Goal: Task Accomplishment & Management: Complete application form

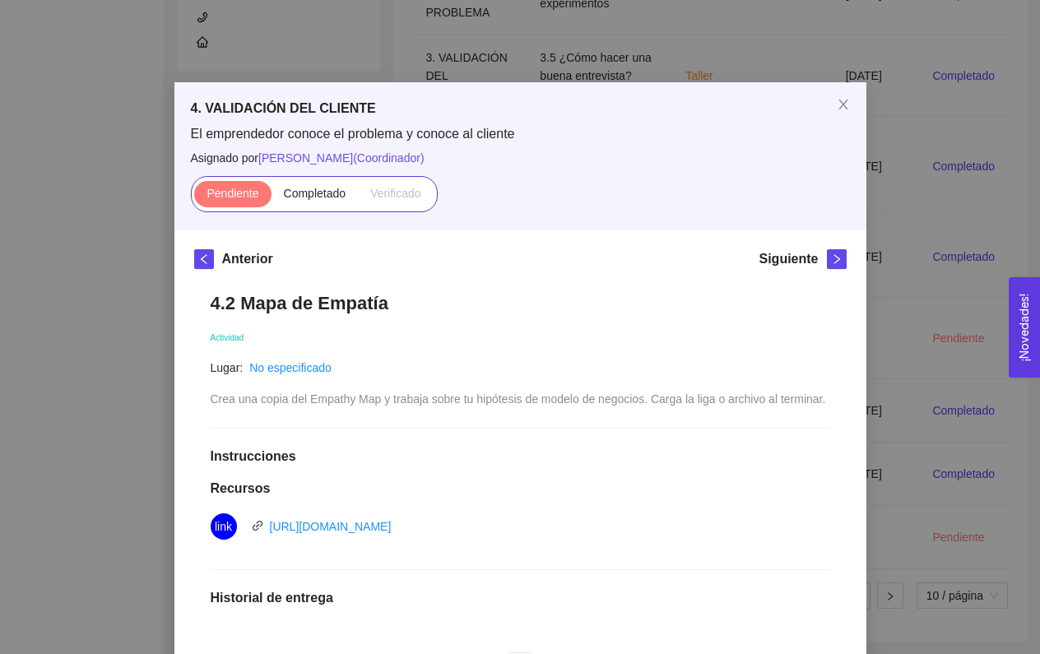
scroll to position [295, 0]
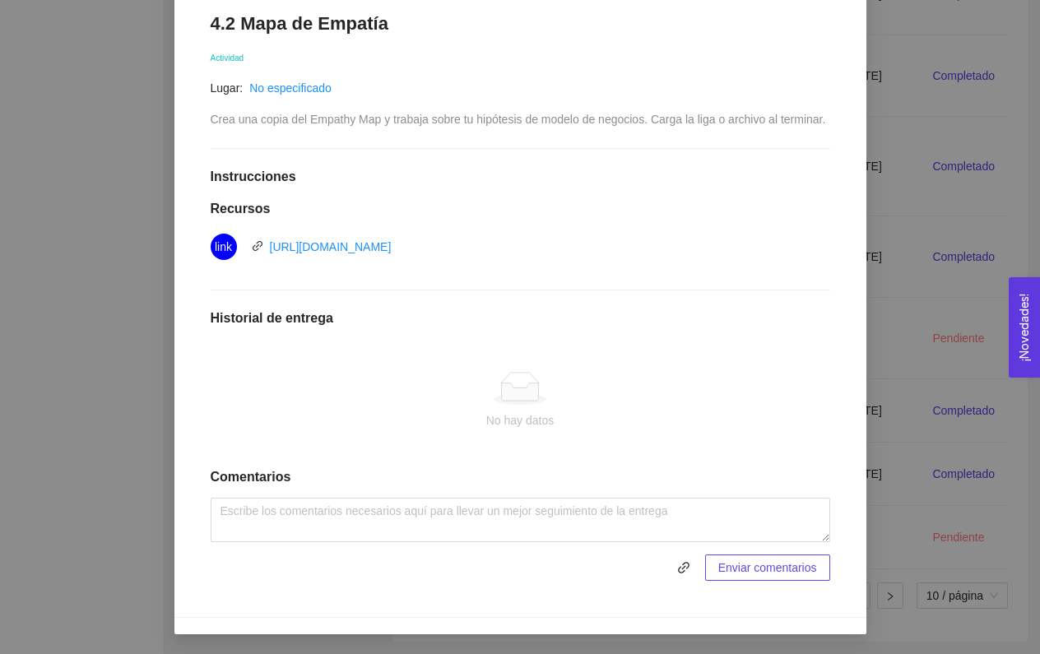
click at [932, 81] on div "4. VALIDACIÓN DEL CLIENTE El emprendedor conoce el problema y conoce al cliente…" at bounding box center [520, 327] width 1040 height 654
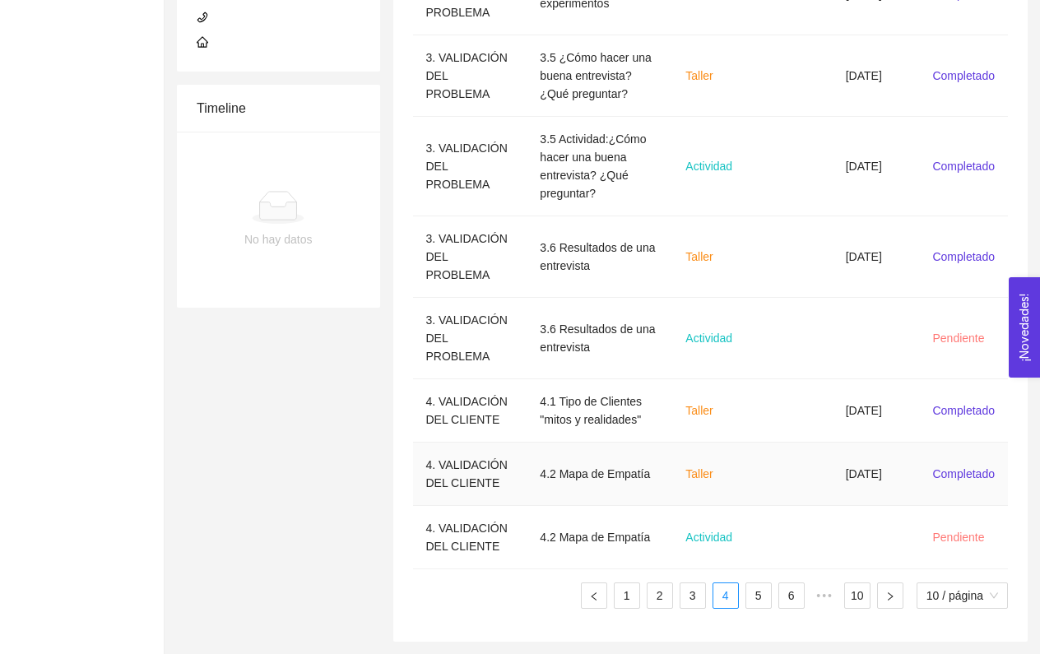
scroll to position [646, 0]
click at [569, 551] on td "4.2 Mapa de Empatía" at bounding box center [600, 537] width 146 height 63
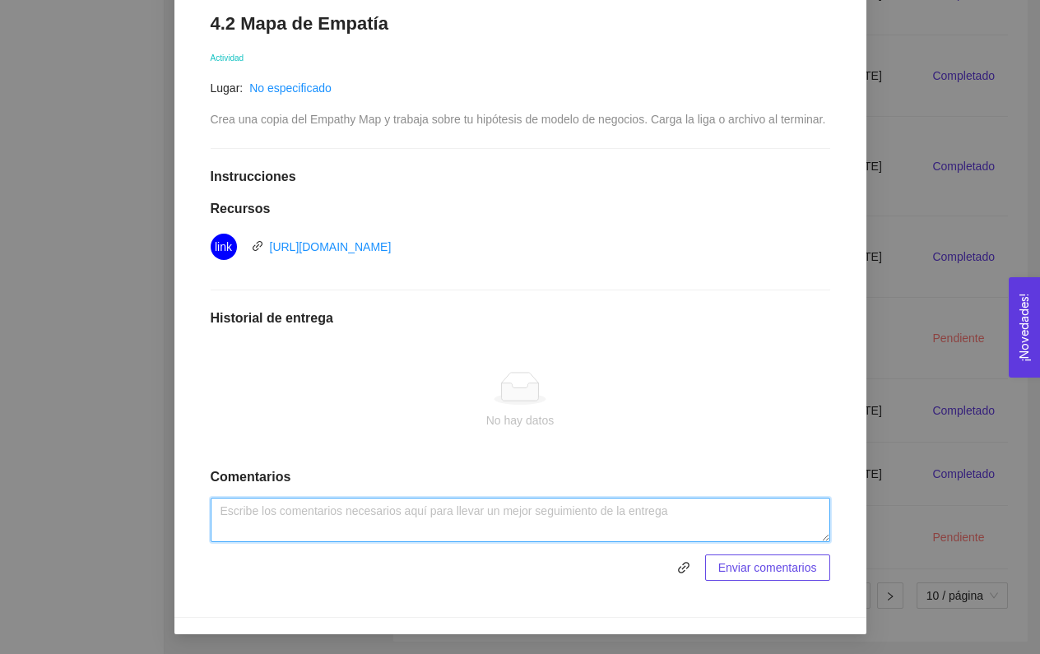
click at [346, 503] on textarea at bounding box center [521, 520] width 620 height 44
paste textarea "[URL][DOMAIN_NAME]"
type textarea "[URL][DOMAIN_NAME]"
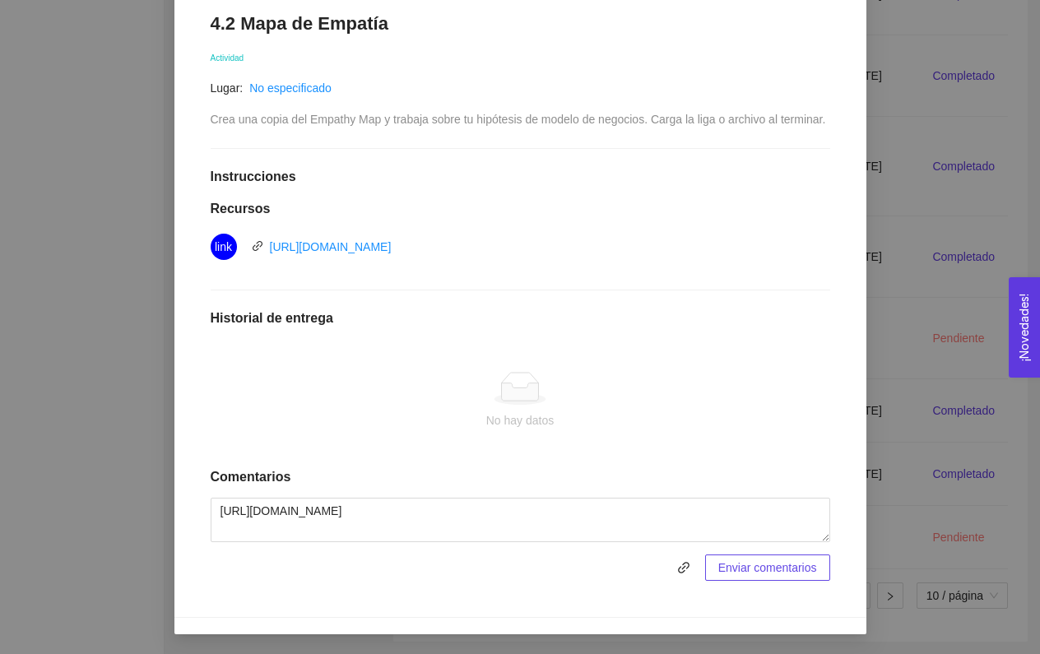
click at [795, 563] on span "Enviar comentarios" at bounding box center [767, 568] width 99 height 18
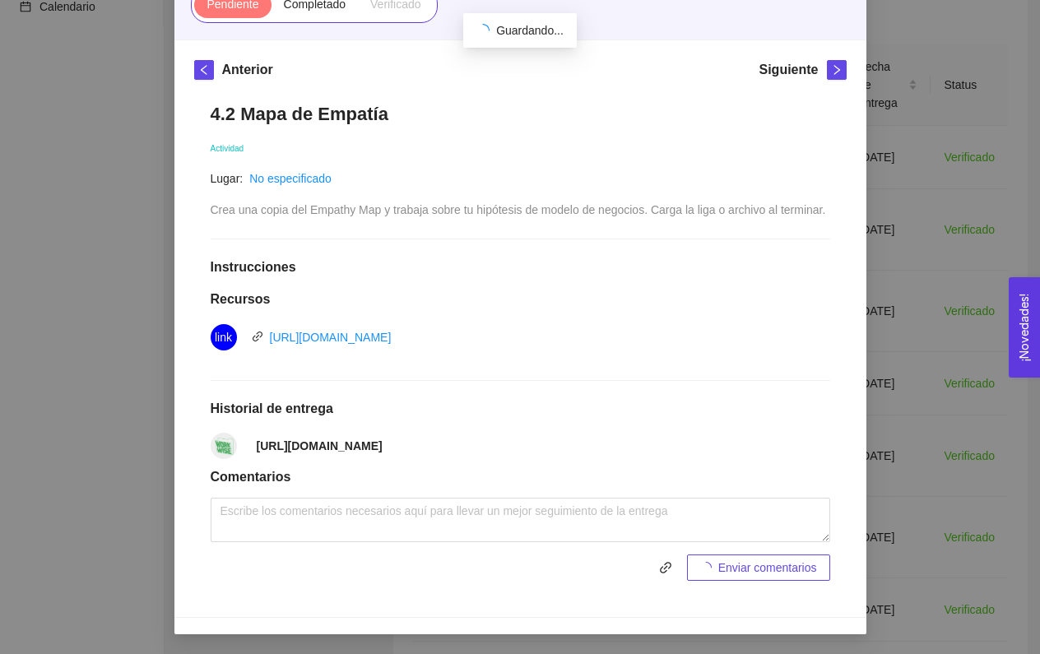
scroll to position [215, 0]
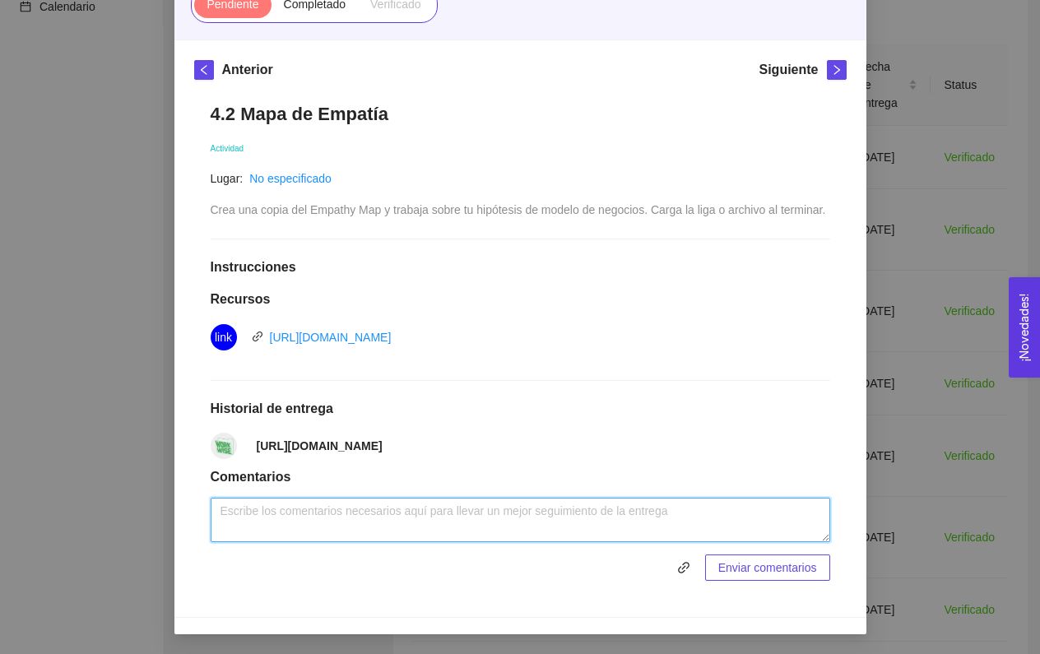
click at [330, 524] on textarea at bounding box center [521, 520] width 620 height 44
type textarea "completado"
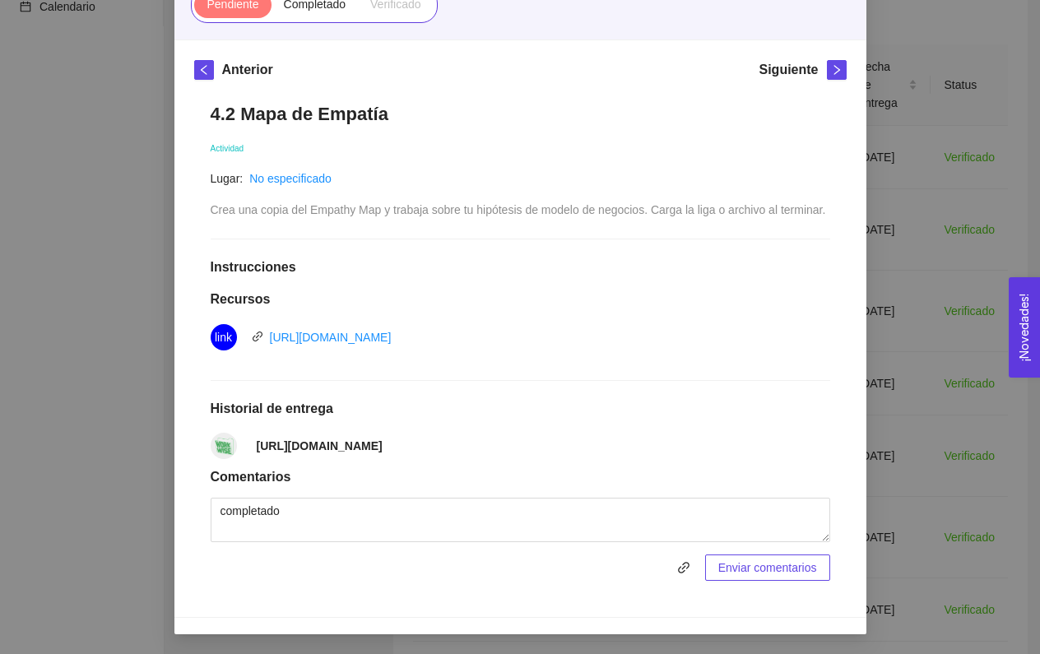
click at [805, 566] on span "Enviar comentarios" at bounding box center [767, 568] width 99 height 18
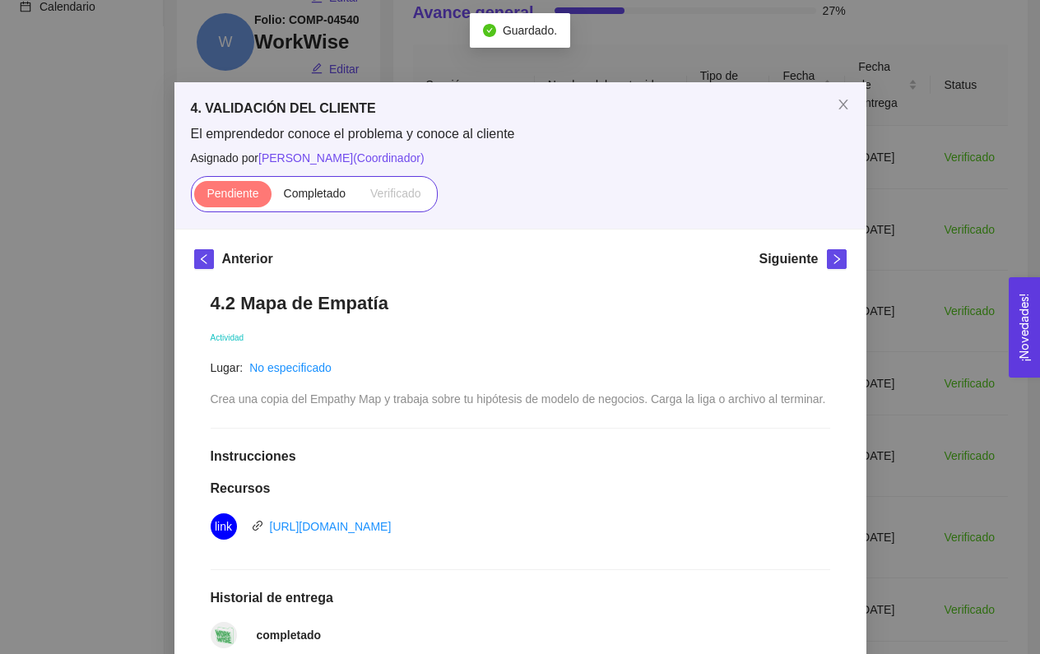
scroll to position [0, 0]
click at [313, 190] on span "Completado" at bounding box center [315, 193] width 63 height 13
click at [272, 198] on input "Completado" at bounding box center [272, 198] width 0 height 0
click at [848, 102] on icon "close" at bounding box center [843, 104] width 13 height 13
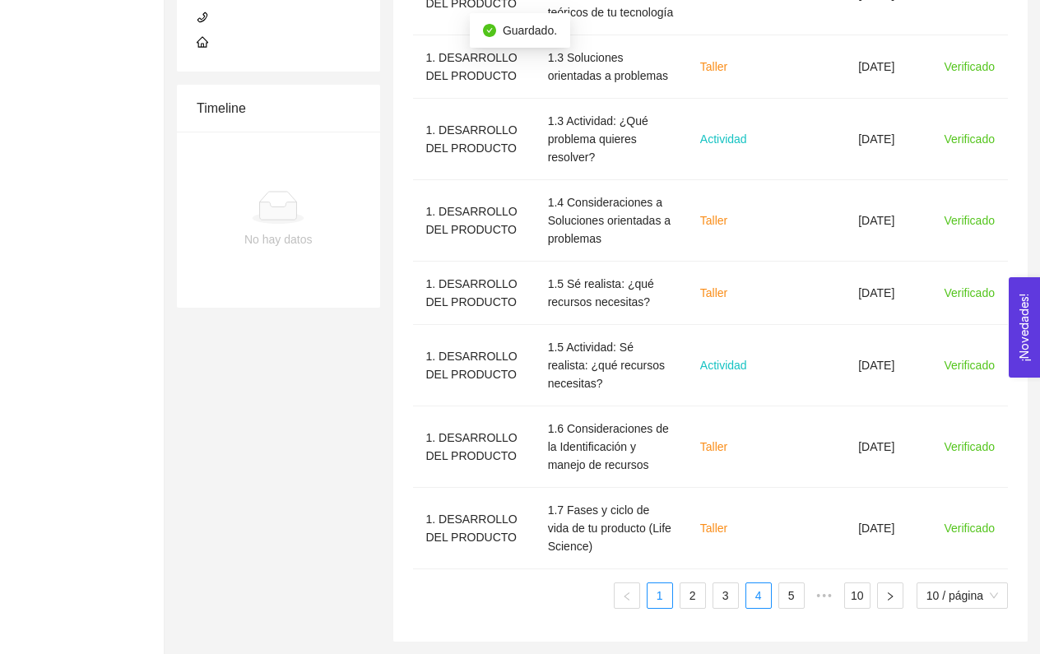
click at [757, 599] on link "4" at bounding box center [758, 595] width 25 height 25
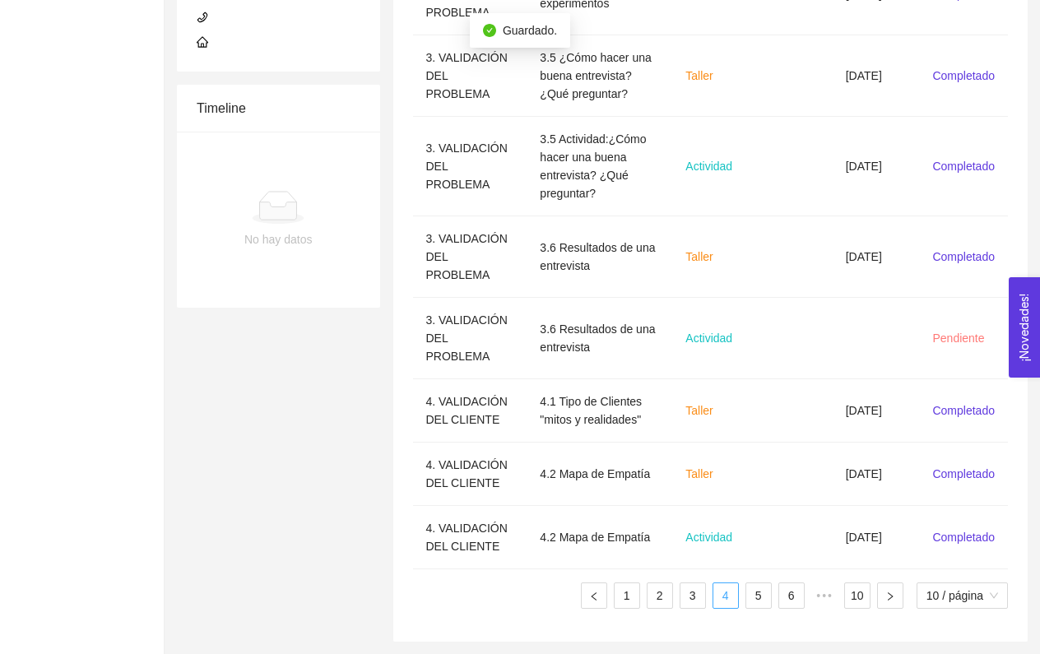
scroll to position [665, 0]
click at [773, 600] on ul "1 2 3 4 5 6 ••• 10 10 / página" at bounding box center [711, 596] width 596 height 26
click at [747, 595] on link "5" at bounding box center [758, 595] width 25 height 25
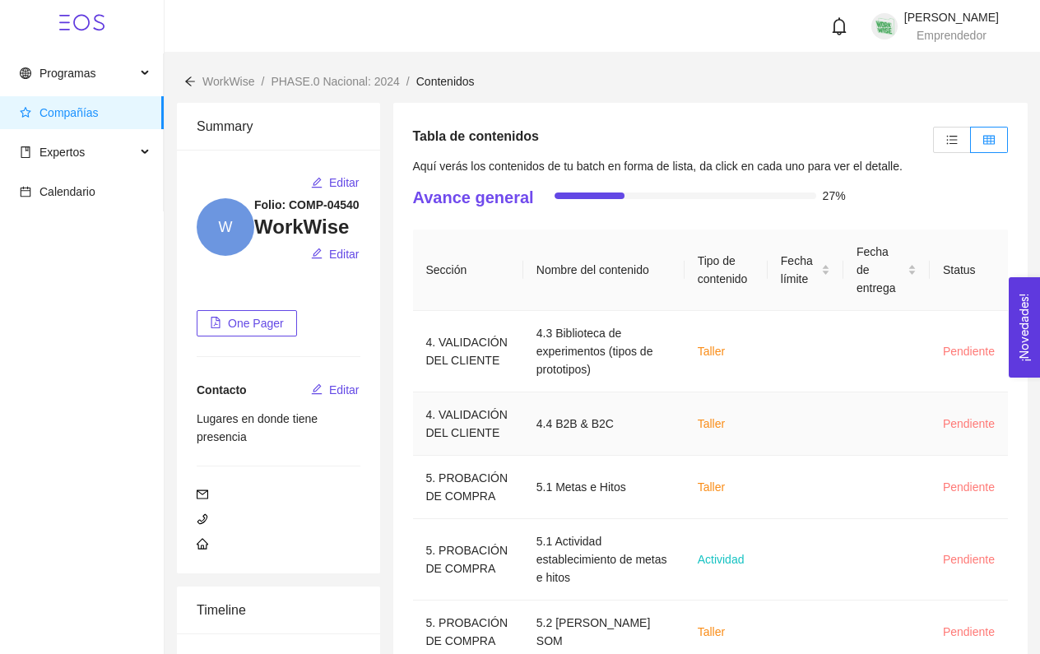
scroll to position [0, 0]
click at [600, 327] on td "4.3 Biblioteca de experimentos (tipos de prototipos)" at bounding box center [603, 351] width 161 height 81
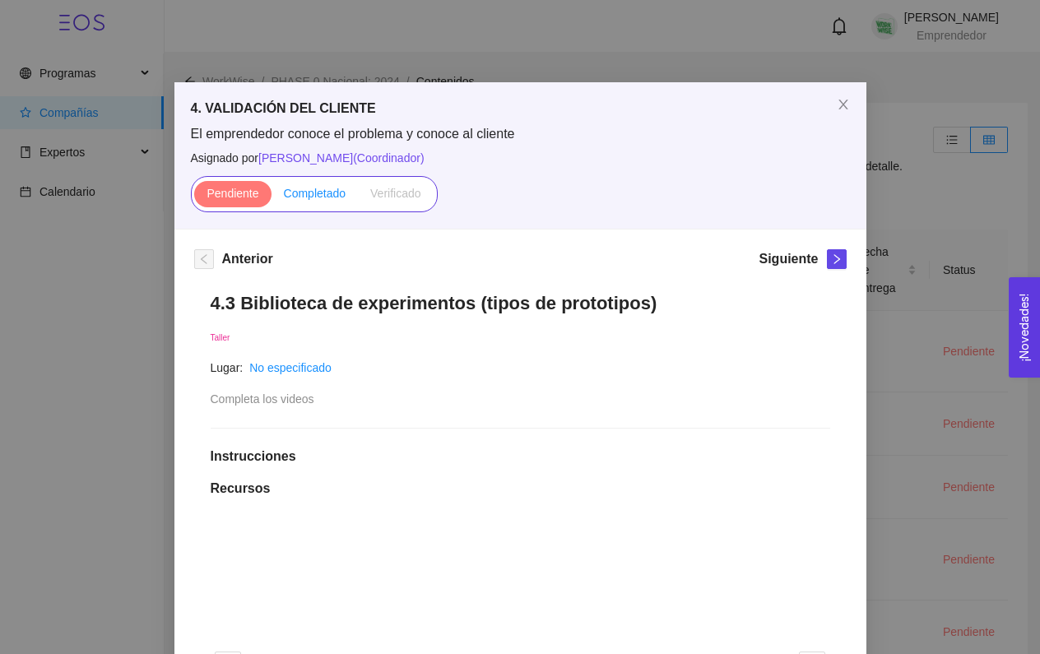
click at [342, 197] on span "Completado" at bounding box center [315, 193] width 63 height 13
click at [272, 198] on input "Completado" at bounding box center [272, 198] width 0 height 0
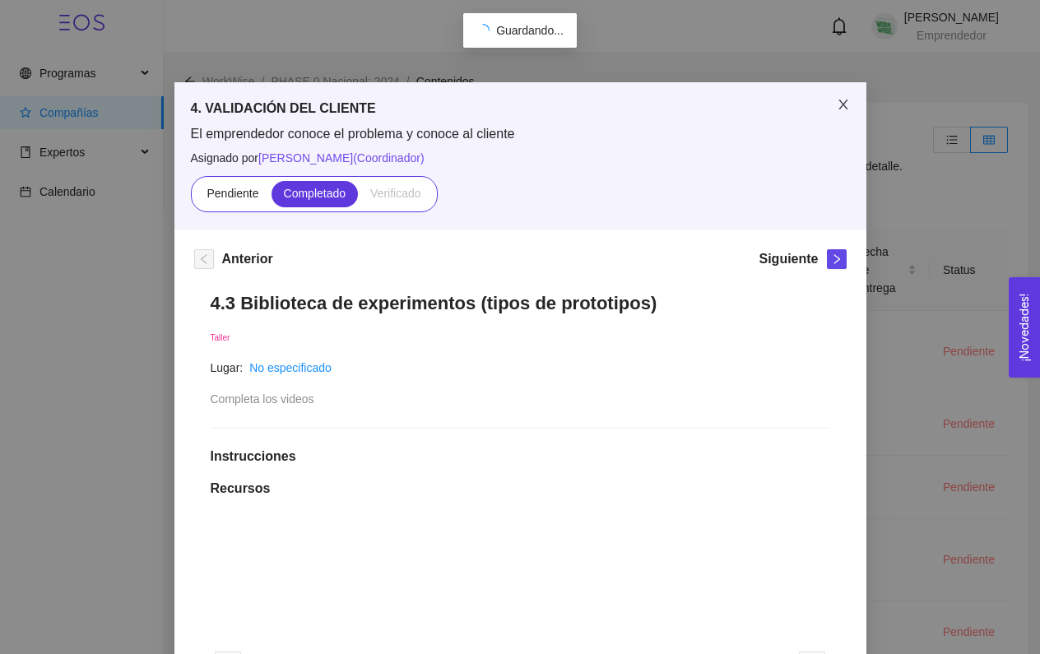
click at [838, 98] on span "Close" at bounding box center [843, 105] width 46 height 46
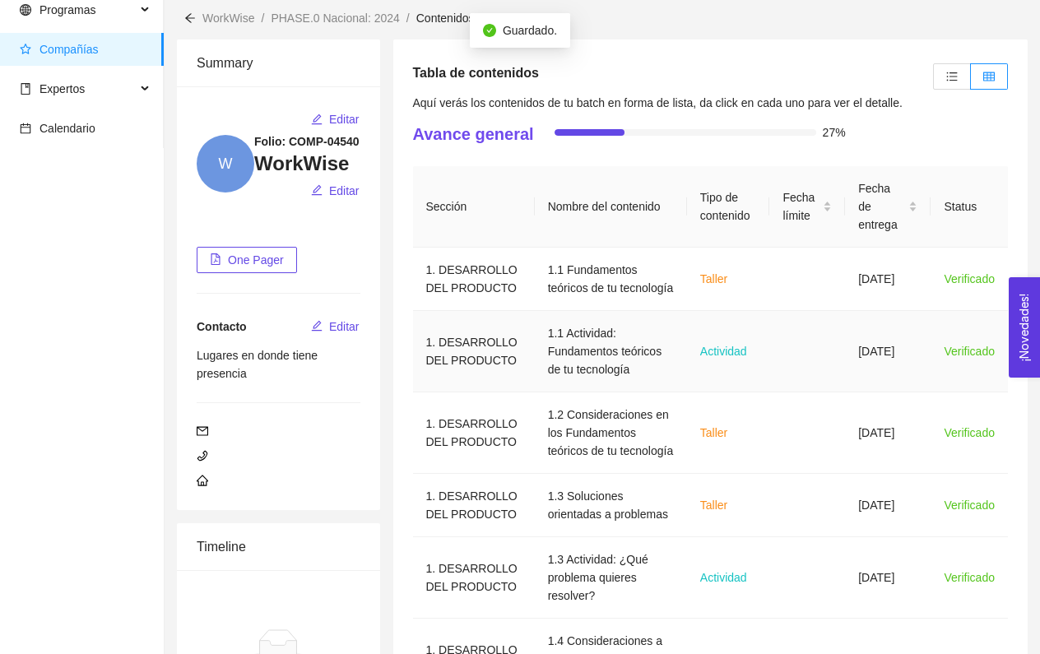
scroll to position [53, 1]
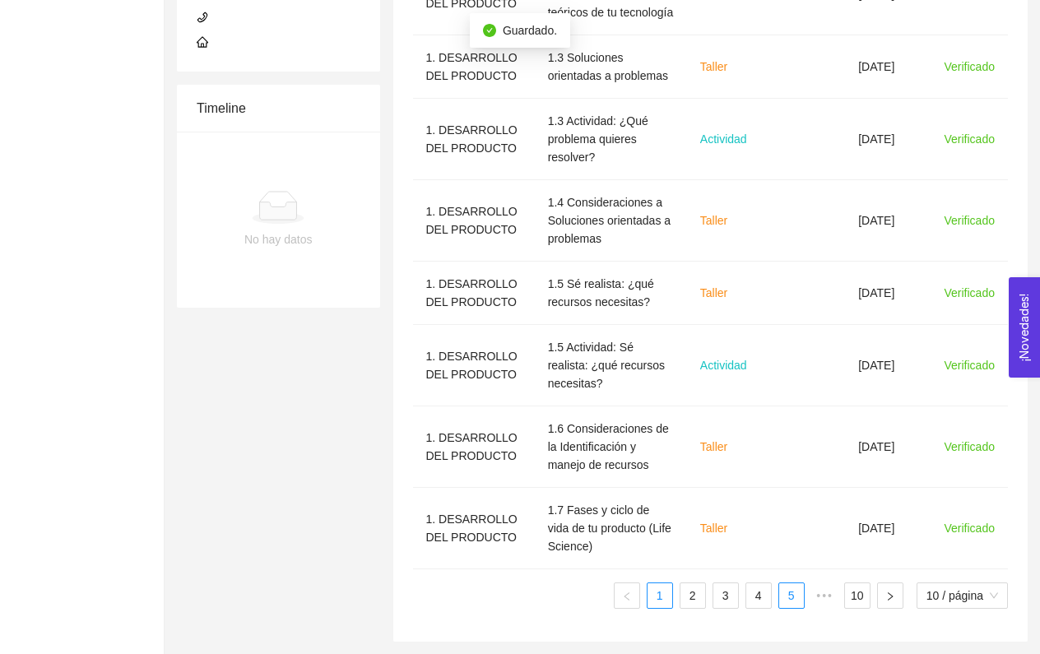
click at [789, 593] on link "5" at bounding box center [791, 595] width 25 height 25
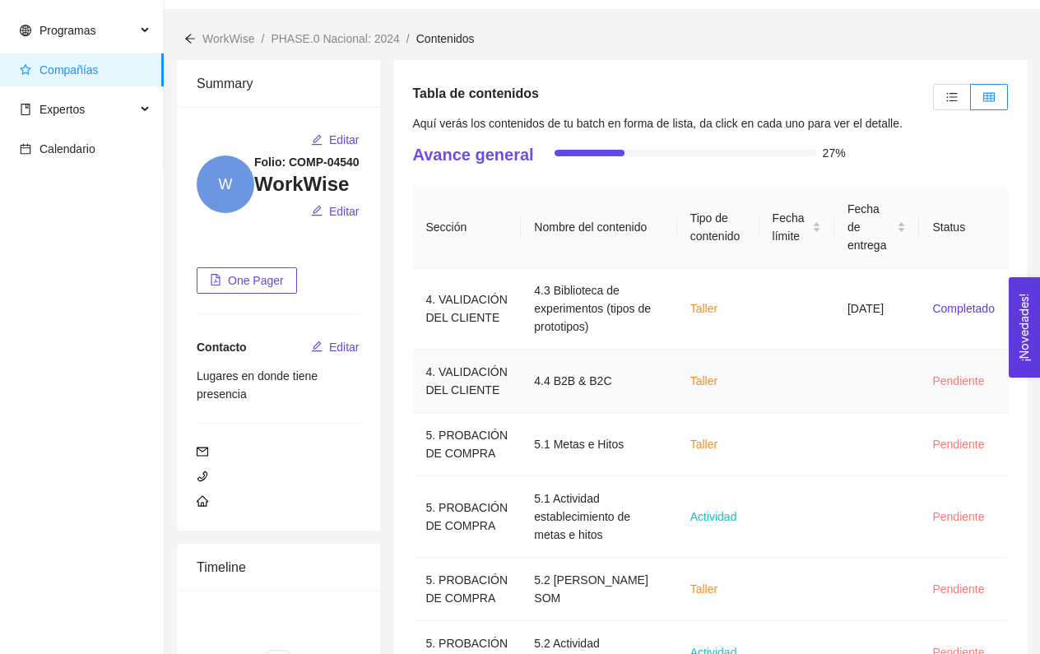
scroll to position [48, 0]
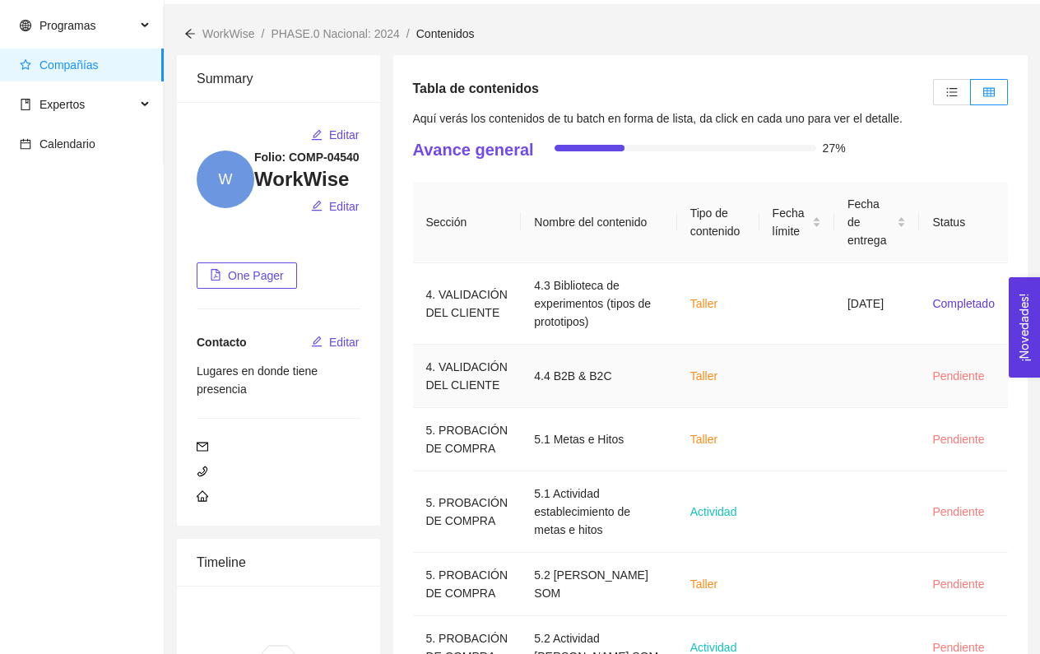
click at [709, 379] on td "Taller" at bounding box center [718, 376] width 82 height 63
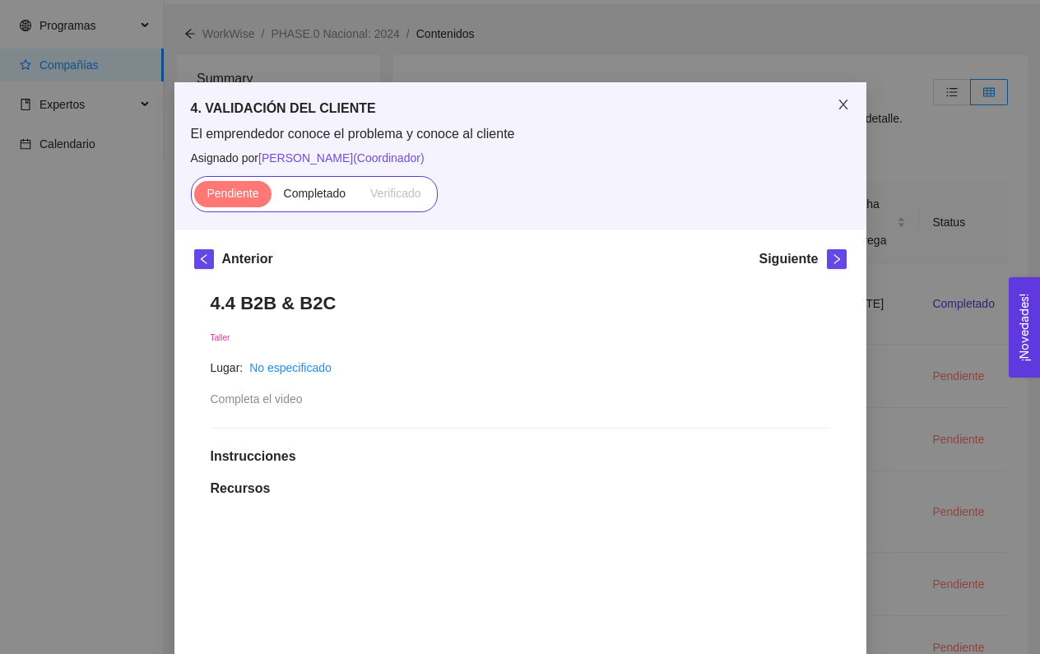
click at [839, 98] on span "Close" at bounding box center [843, 105] width 46 height 46
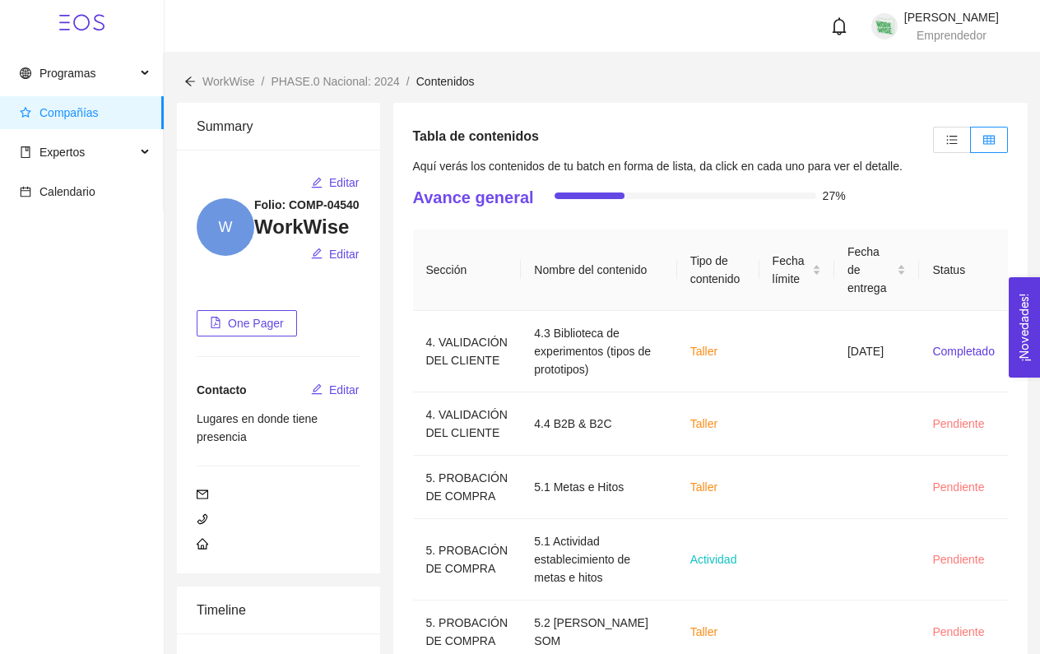
scroll to position [0, 0]
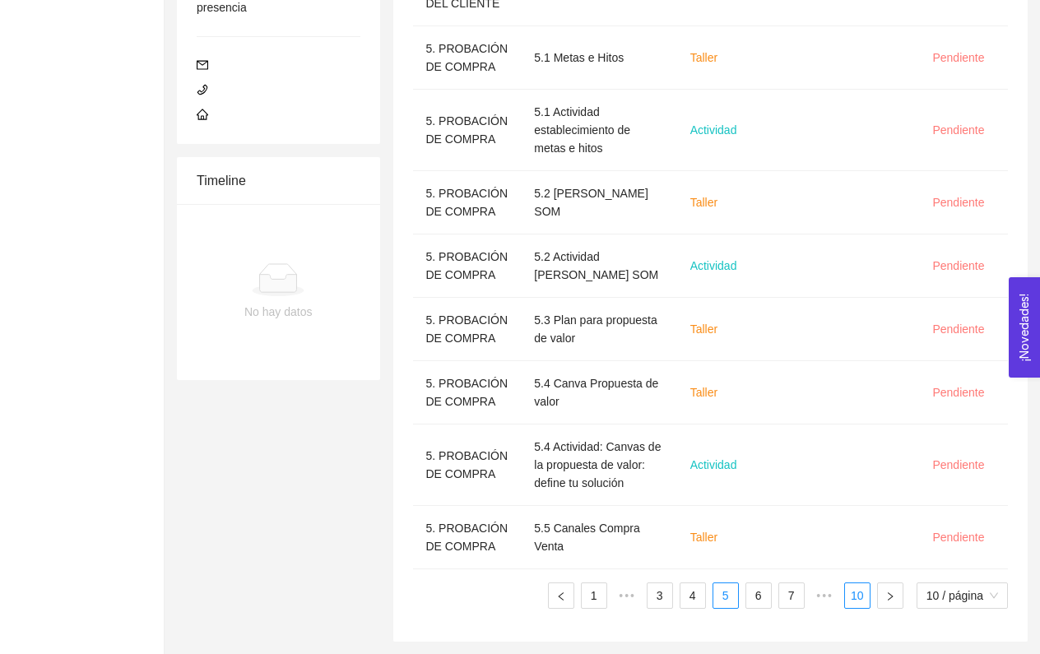
click at [856, 592] on link "10" at bounding box center [857, 595] width 25 height 25
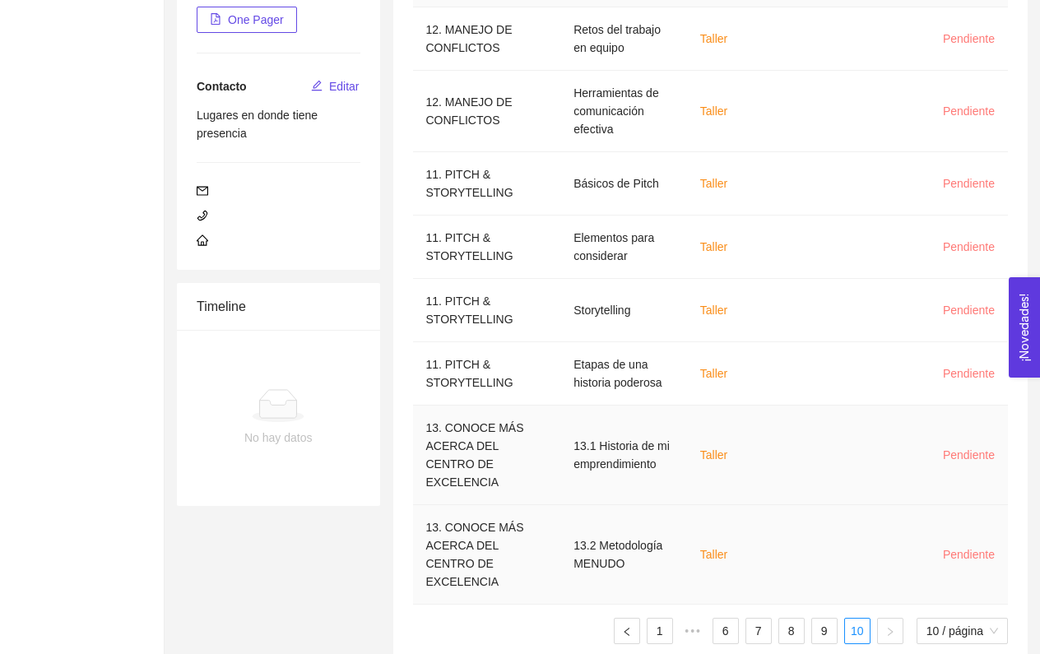
scroll to position [303, 0]
click at [721, 620] on link "6" at bounding box center [725, 632] width 25 height 25
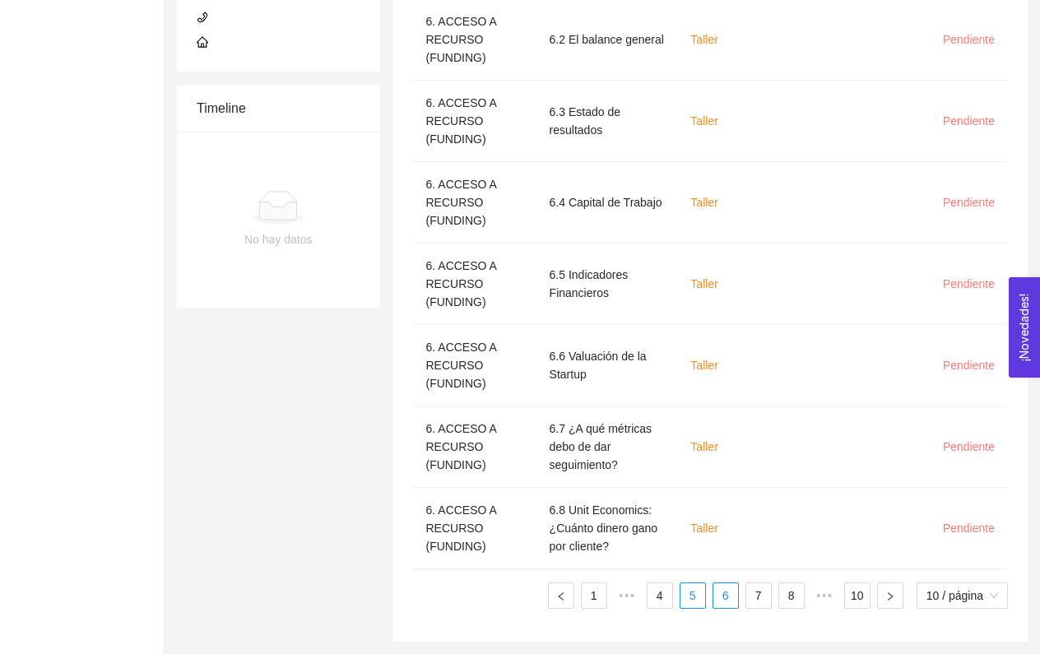
scroll to position [520, 0]
click at [690, 593] on link "5" at bounding box center [693, 595] width 25 height 25
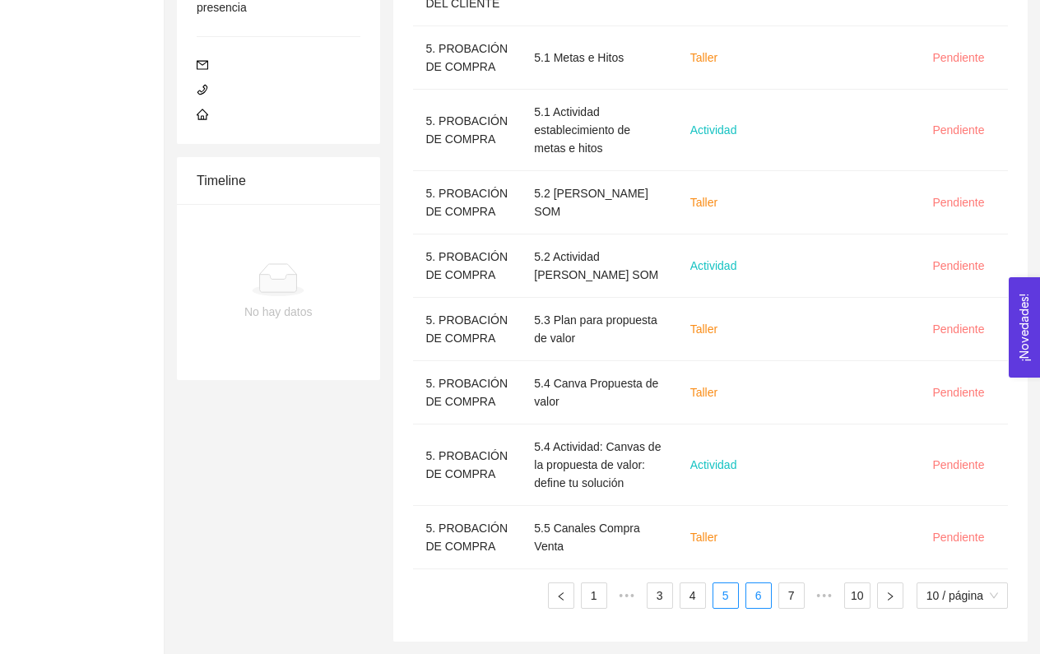
click at [761, 598] on link "6" at bounding box center [758, 595] width 25 height 25
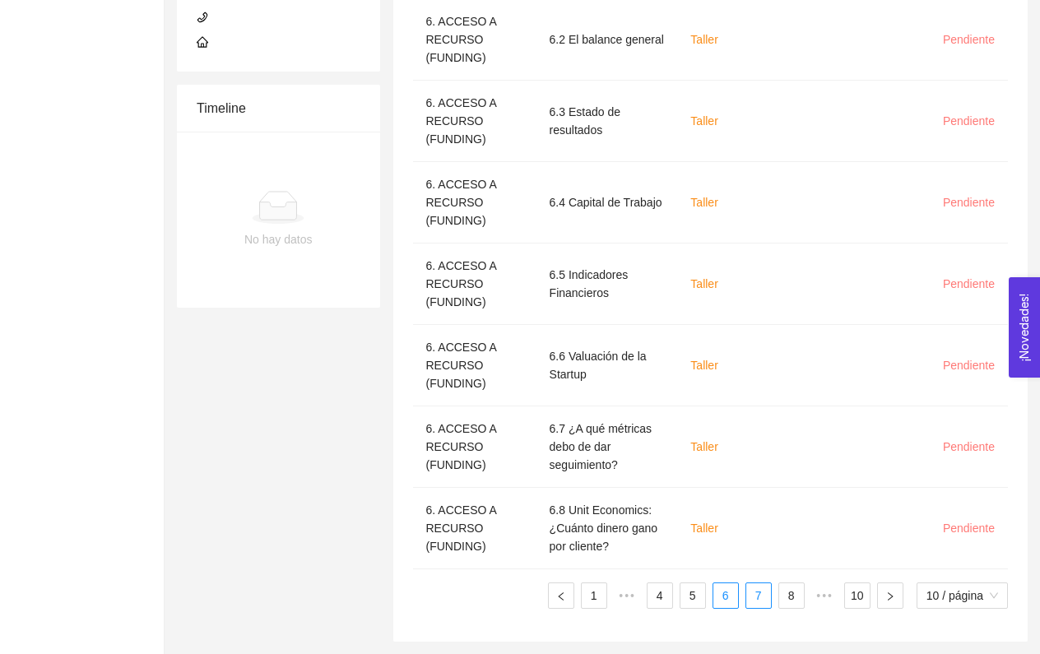
click at [751, 602] on link "7" at bounding box center [758, 595] width 25 height 25
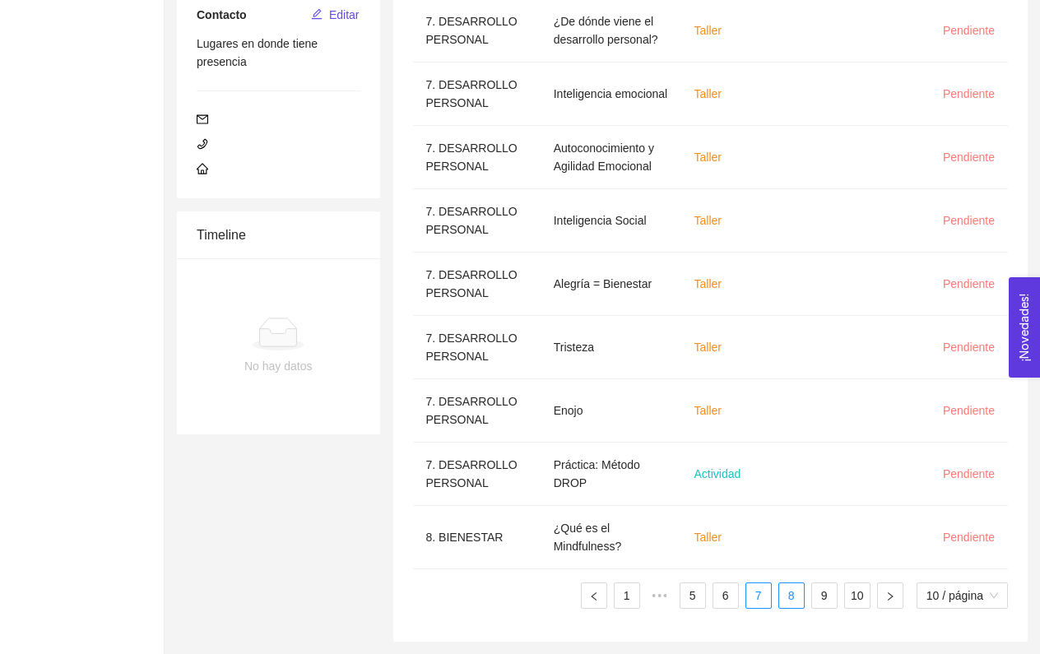
click at [792, 597] on link "8" at bounding box center [791, 595] width 25 height 25
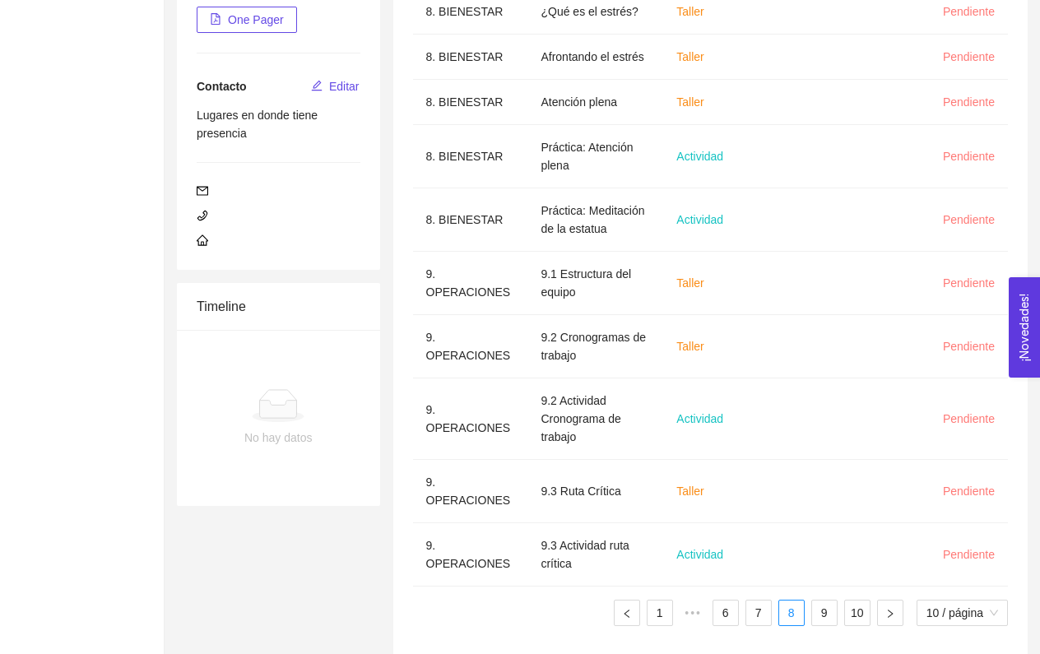
scroll to position [303, 0]
click at [728, 602] on link "6" at bounding box center [725, 614] width 25 height 25
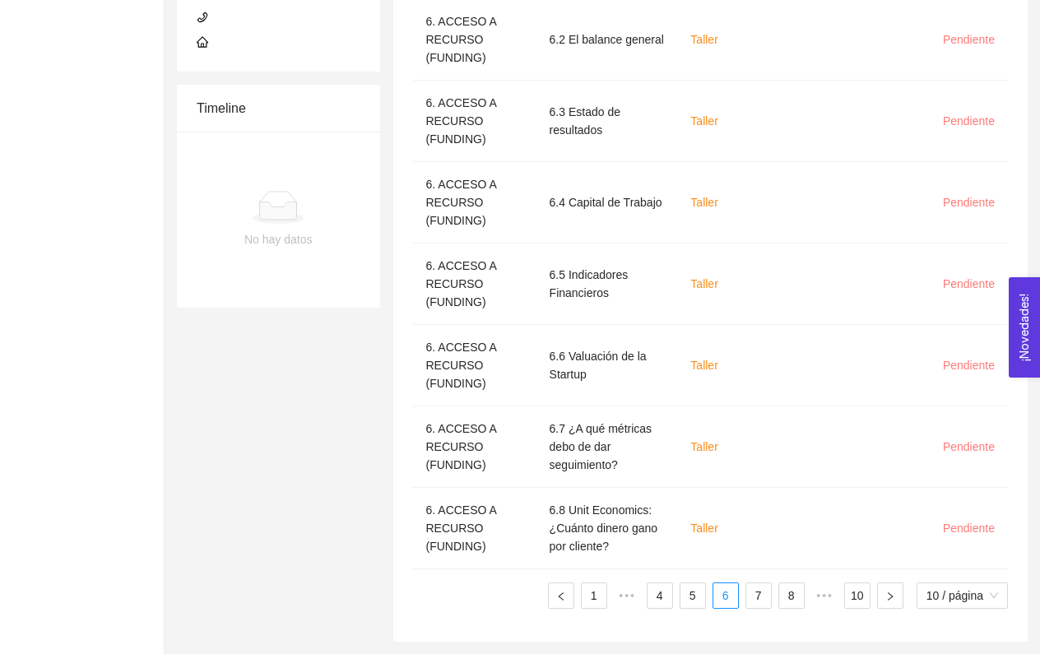
scroll to position [520, 0]
click at [688, 596] on link "5" at bounding box center [693, 595] width 25 height 25
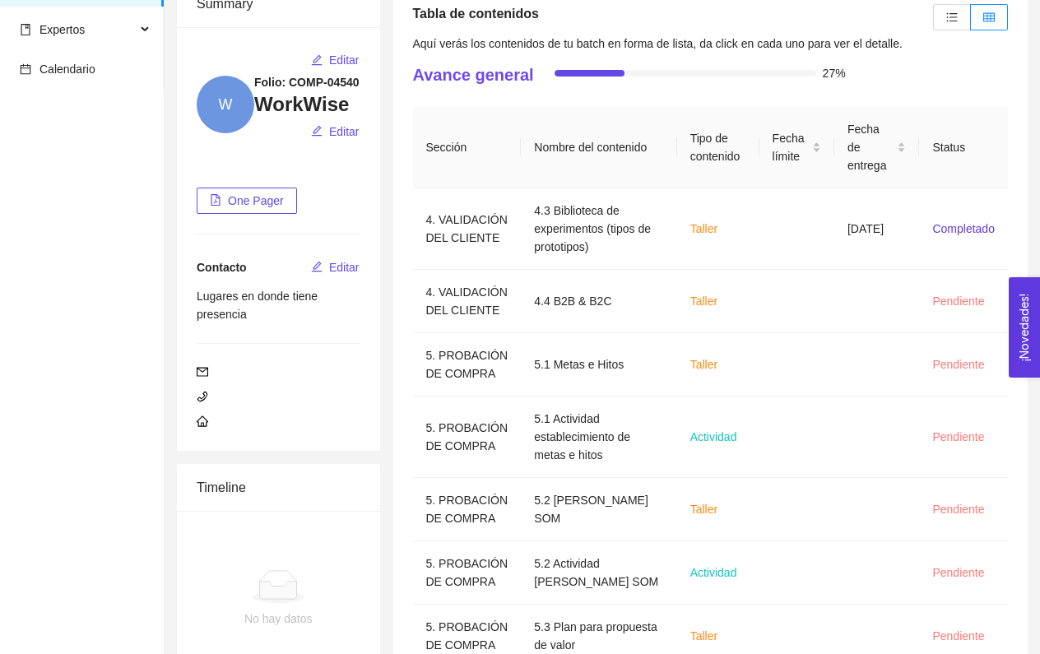
scroll to position [128, 0]
